Goal: Task Accomplishment & Management: Use online tool/utility

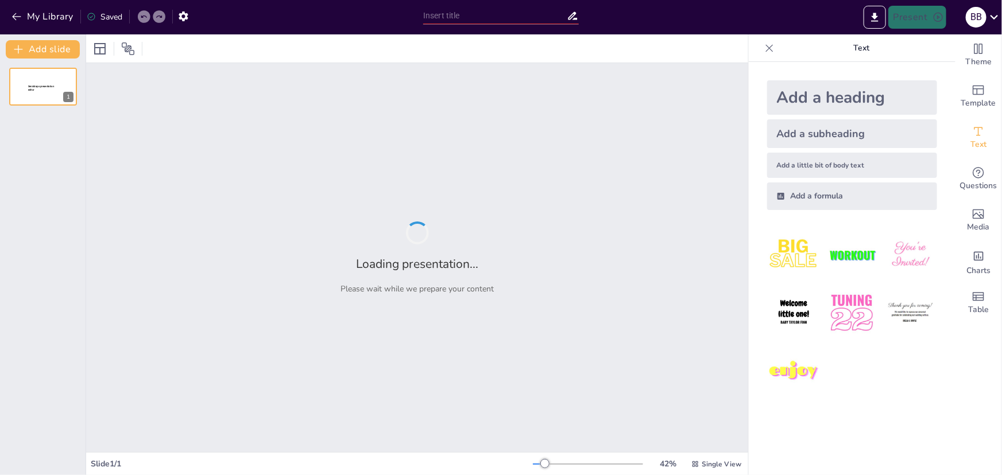
type input "«Система управління зв’язком: Основи та Принципи Функціонування»"
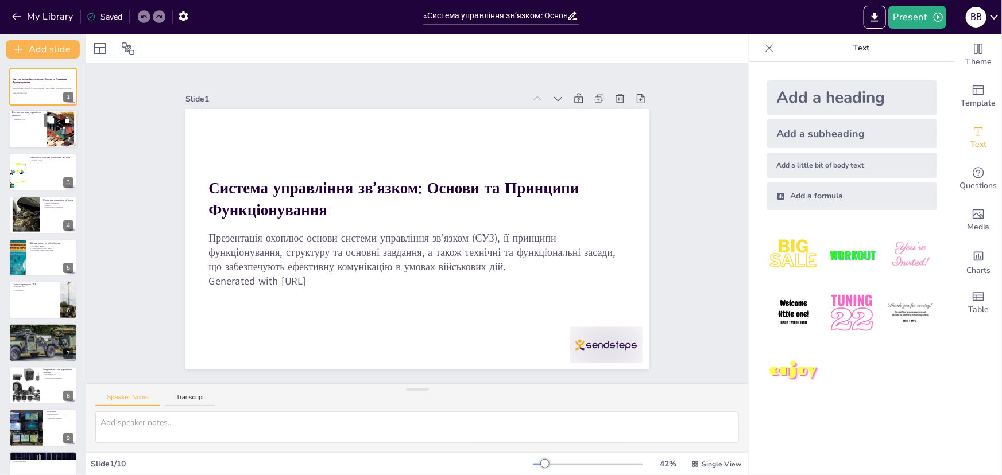
click at [65, 138] on div "2" at bounding box center [69, 140] width 10 height 10
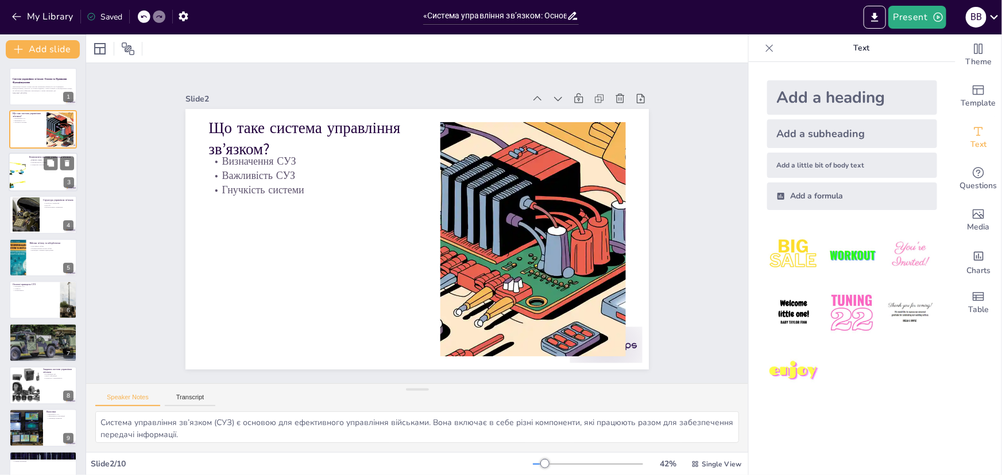
click at [49, 180] on div at bounding box center [43, 172] width 69 height 39
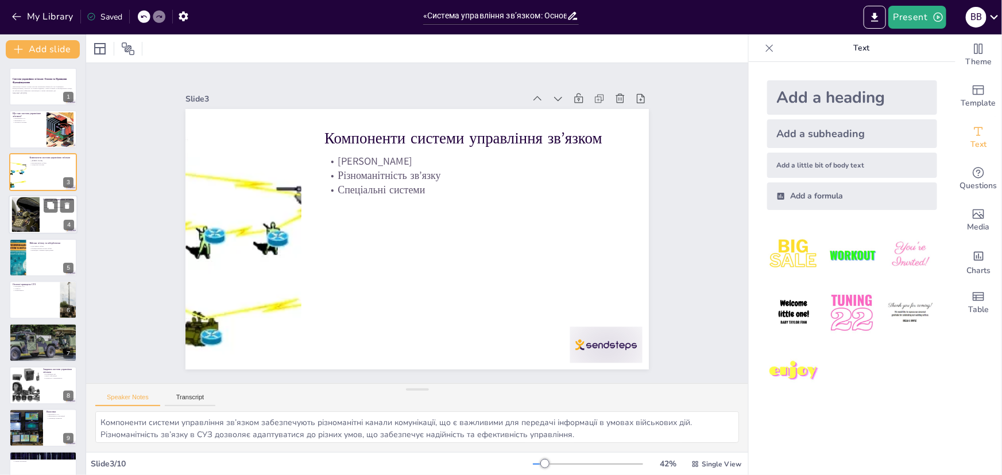
click at [42, 223] on div at bounding box center [43, 214] width 69 height 39
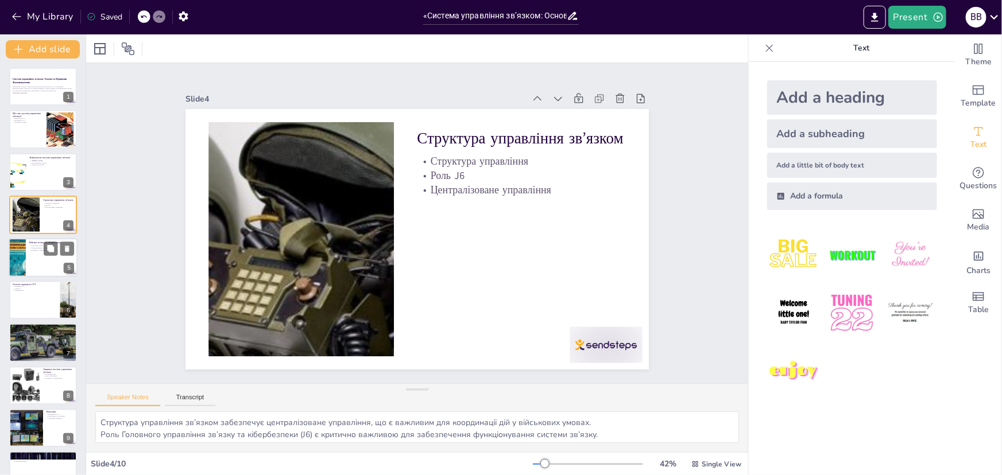
click at [61, 265] on div at bounding box center [43, 257] width 69 height 39
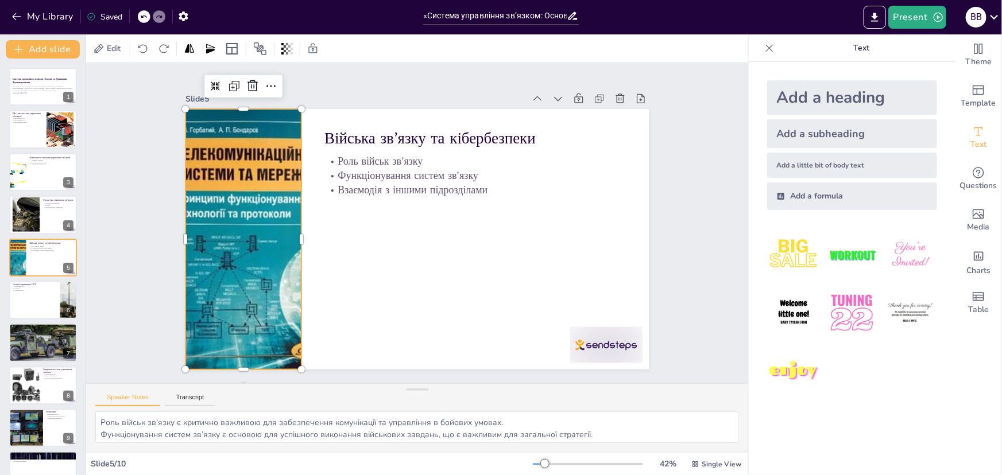
click at [238, 227] on div at bounding box center [277, 119] width 543 height 526
drag, startPoint x: 293, startPoint y: 237, endPoint x: 312, endPoint y: 237, distance: 19.0
click at [312, 237] on div at bounding box center [311, 217] width 63 height 257
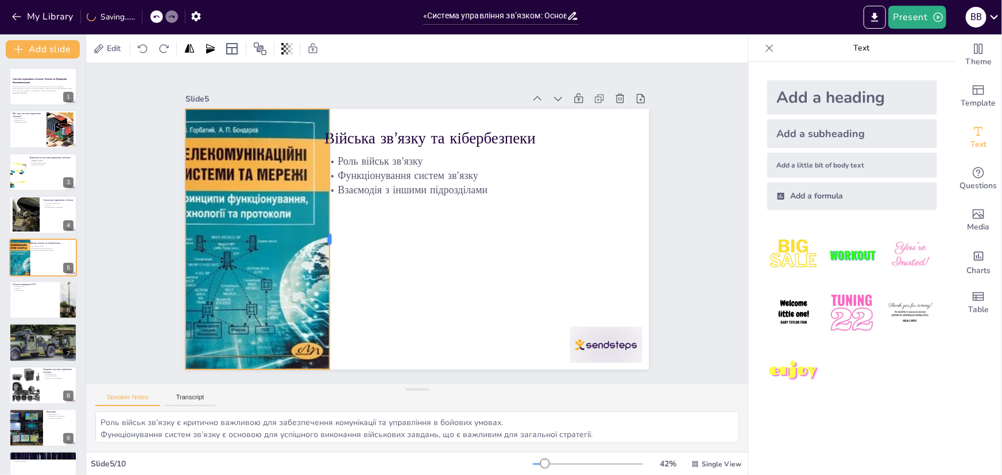
drag, startPoint x: 312, startPoint y: 237, endPoint x: 320, endPoint y: 237, distance: 7.5
click at [320, 237] on div at bounding box center [332, 222] width 63 height 257
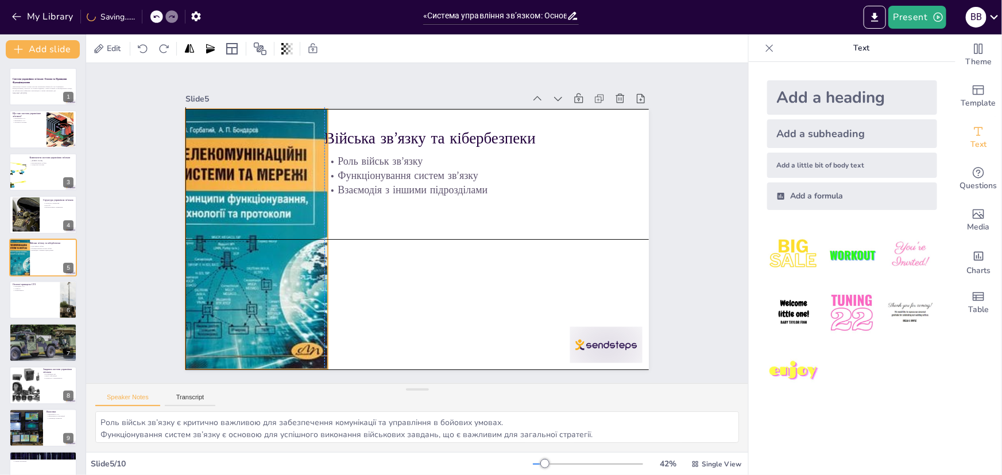
click at [264, 232] on div at bounding box center [277, 119] width 543 height 526
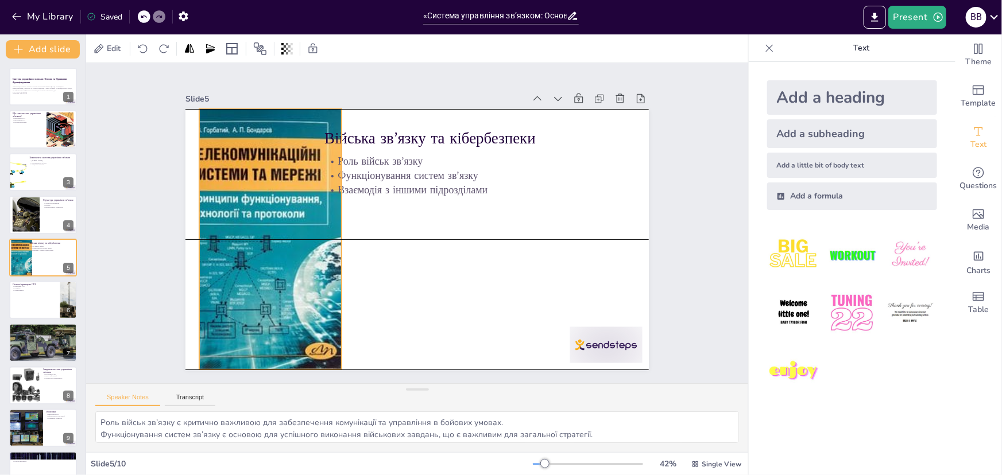
drag, startPoint x: 258, startPoint y: 226, endPoint x: 269, endPoint y: 227, distance: 10.9
click at [275, 227] on div at bounding box center [323, 93] width 474 height 560
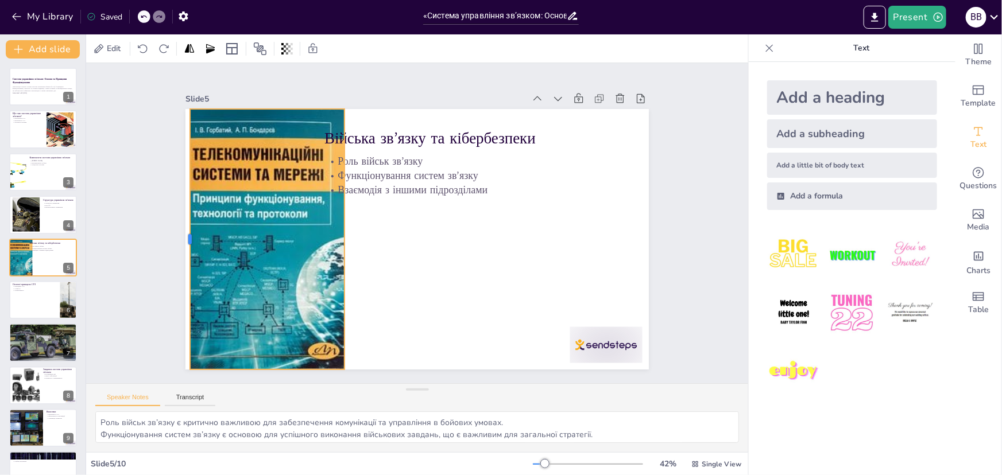
drag, startPoint x: 193, startPoint y: 234, endPoint x: 180, endPoint y: 235, distance: 13.8
click at [180, 235] on div at bounding box center [192, 167] width 90 height 251
click at [180, 207] on div at bounding box center [218, 99] width 161 height 216
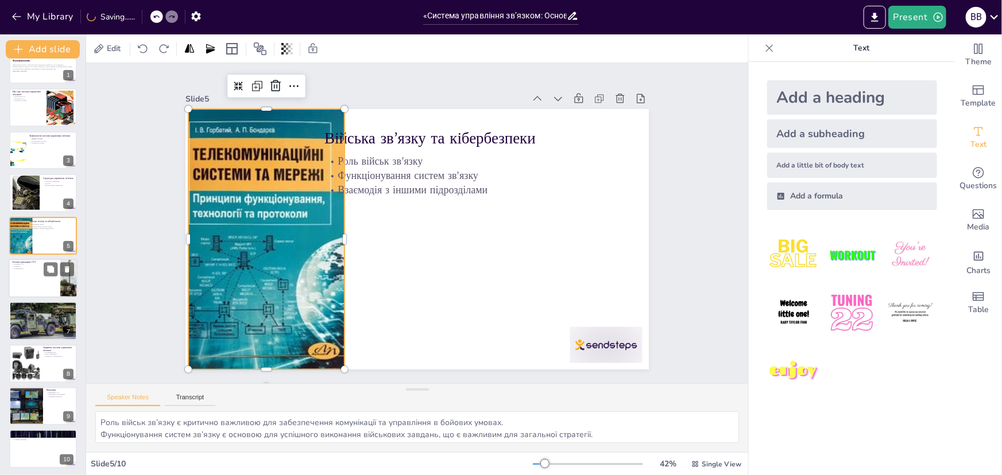
scroll to position [23, 0]
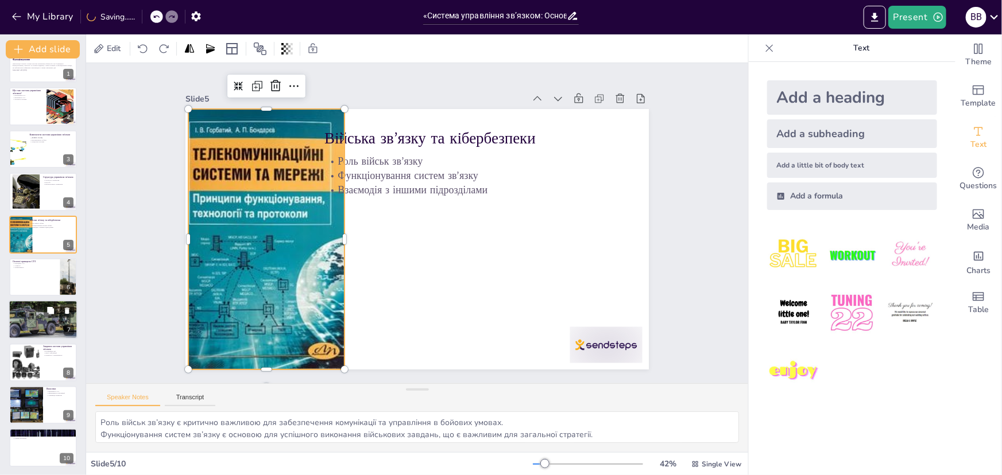
click at [55, 328] on div at bounding box center [43, 320] width 113 height 39
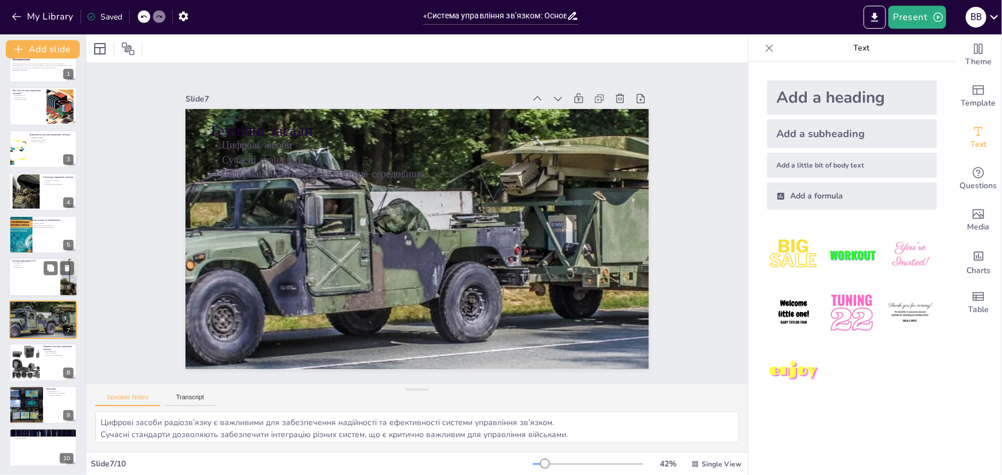
click at [34, 278] on div at bounding box center [43, 277] width 69 height 39
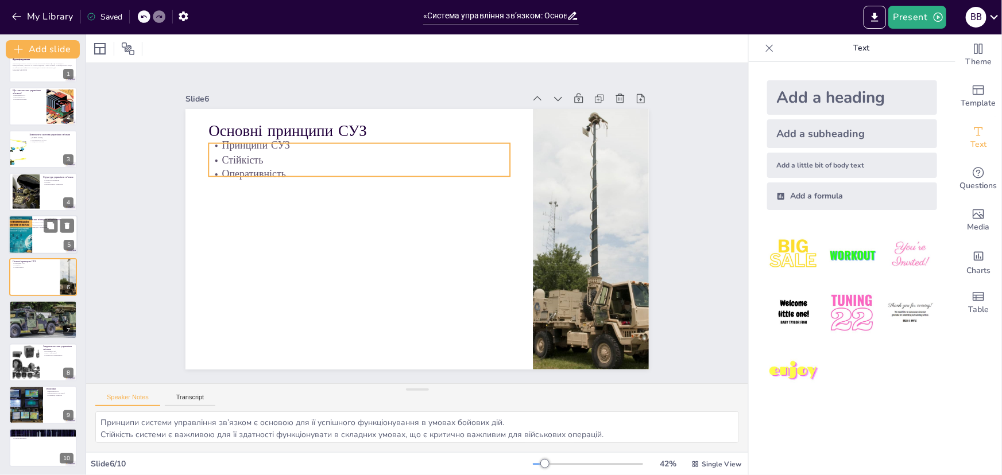
click at [29, 243] on div at bounding box center [20, 234] width 74 height 39
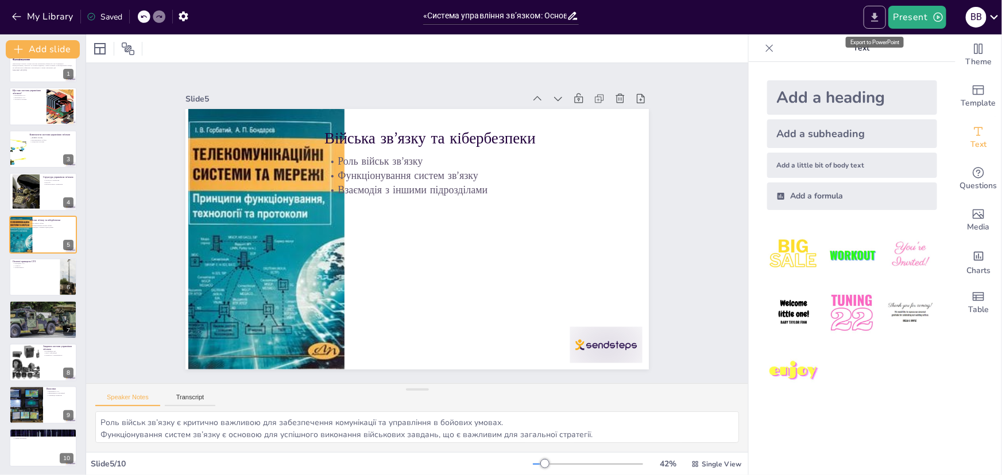
click at [880, 16] on icon "Export to PowerPoint" at bounding box center [875, 17] width 12 height 12
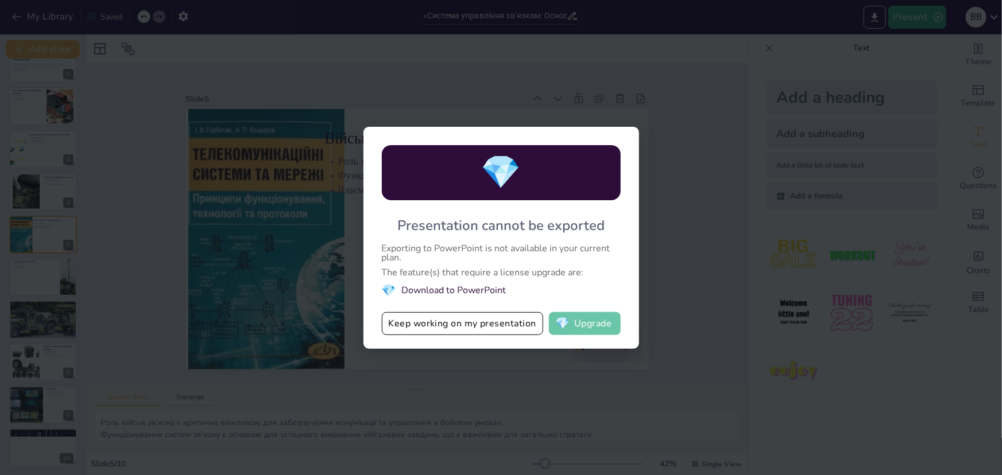
click at [572, 327] on button "💎 Upgrade" at bounding box center [585, 323] width 72 height 23
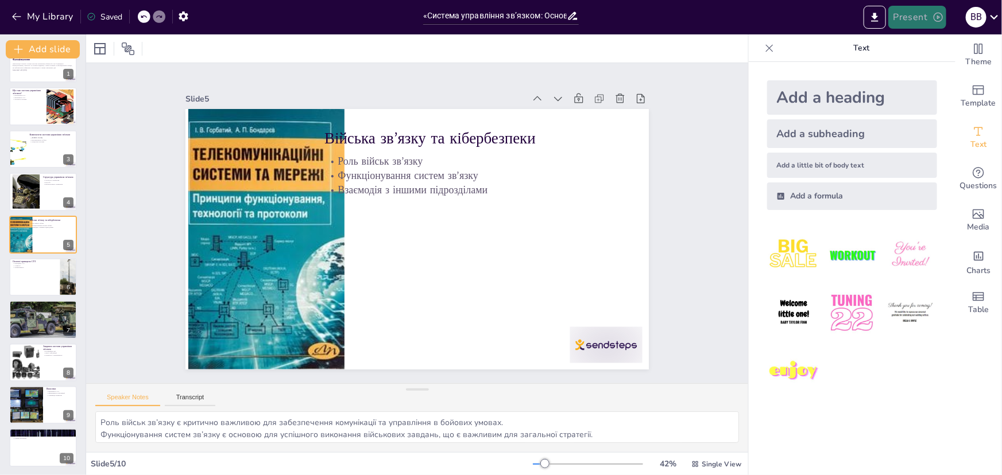
click at [927, 18] on button "Present" at bounding box center [916, 17] width 57 height 23
click at [689, 24] on div at bounding box center [501, 237] width 1002 height 475
click at [23, 442] on div at bounding box center [43, 448] width 69 height 39
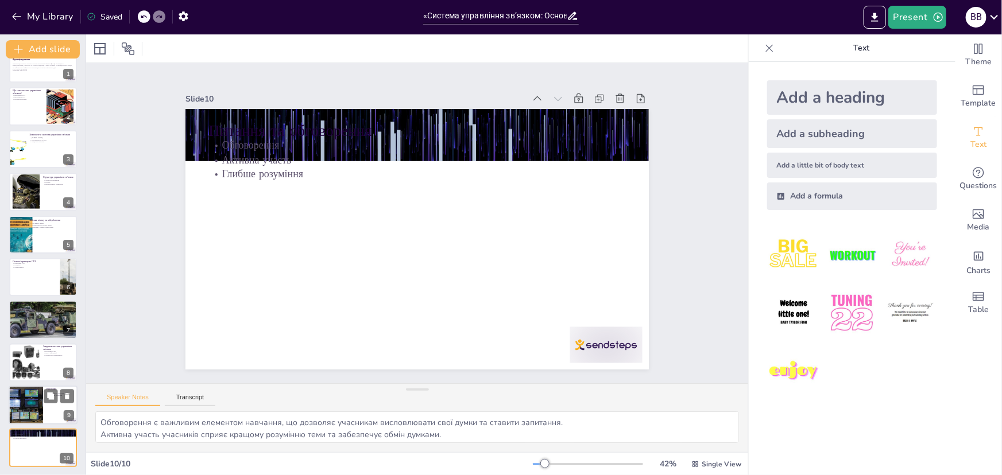
click at [36, 411] on div at bounding box center [26, 405] width 59 height 39
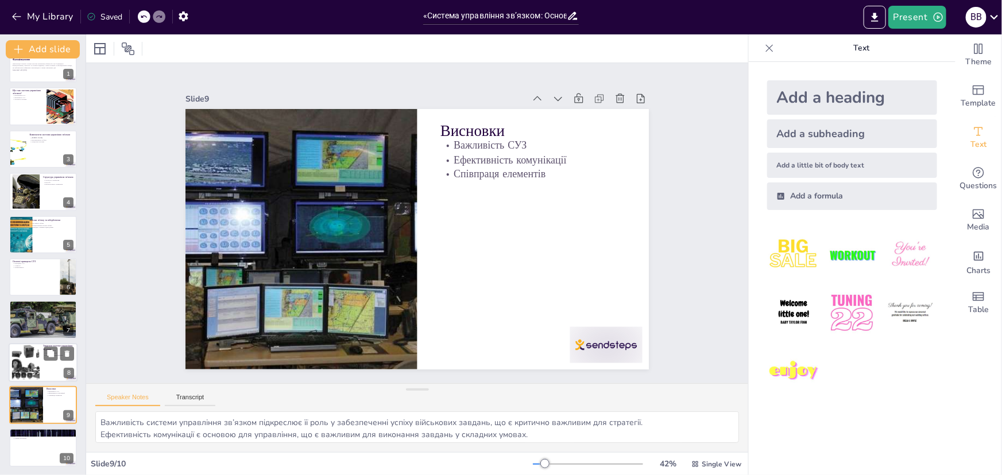
click at [47, 367] on div at bounding box center [43, 362] width 69 height 39
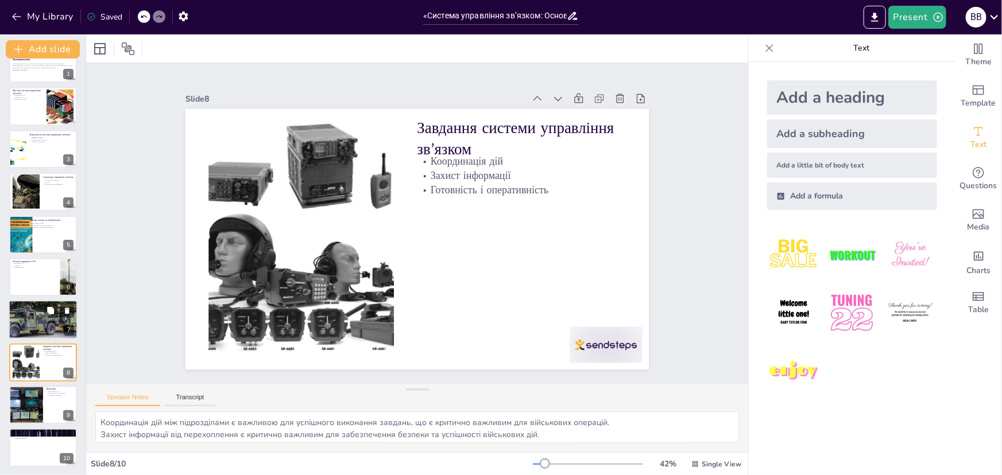
click at [59, 312] on div at bounding box center [59, 311] width 30 height 14
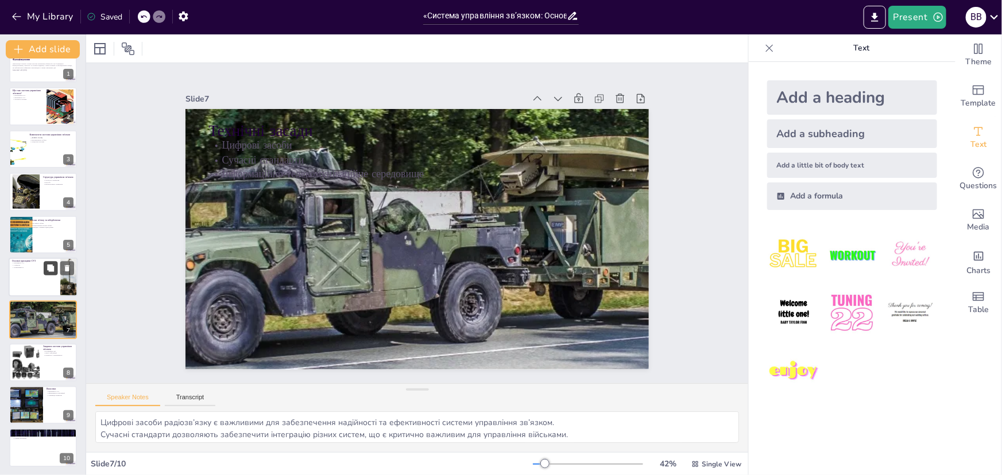
click at [48, 265] on icon at bounding box center [50, 268] width 7 height 7
type textarea "Принципи системи управління зв’язком є основою для її успішного функціонування …"
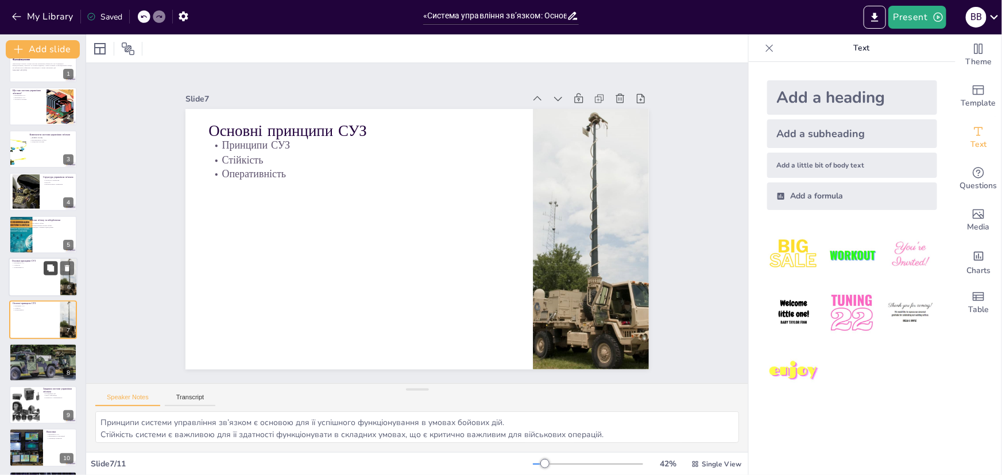
scroll to position [66, 0]
